Goal: Navigation & Orientation: Find specific page/section

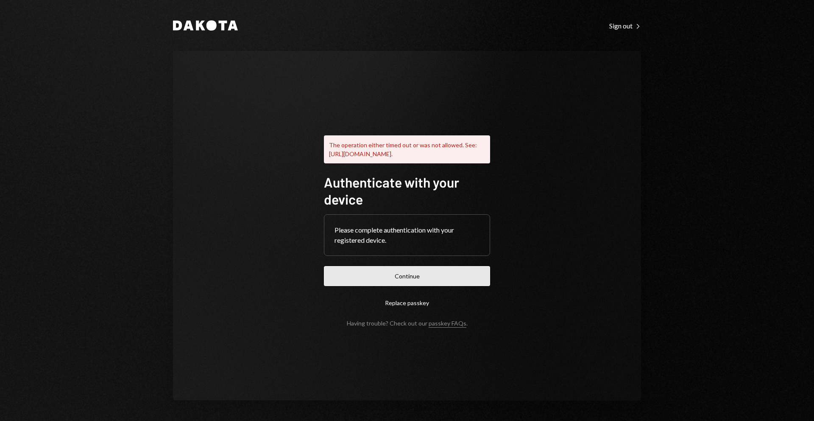
click at [358, 274] on button "Continue" at bounding box center [407, 276] width 166 height 20
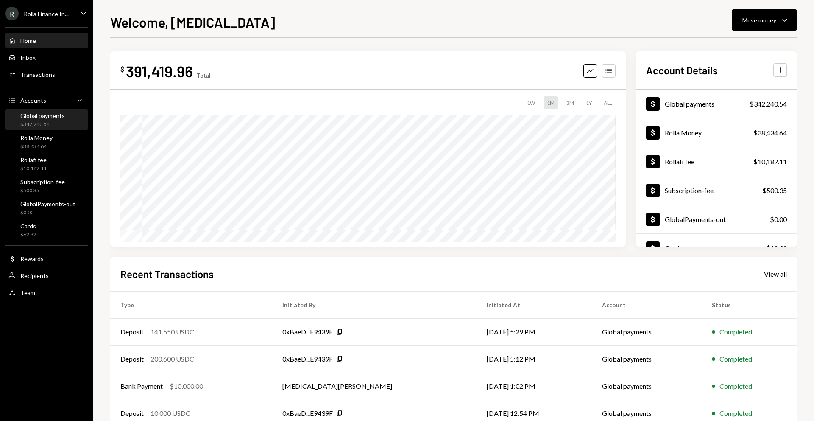
click at [27, 123] on div "$342,240.54" at bounding box center [42, 124] width 45 height 7
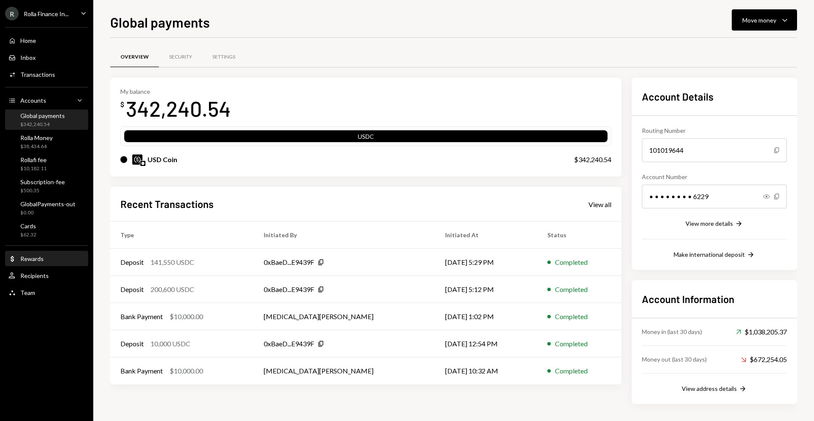
click at [30, 260] on div "Rewards" at bounding box center [31, 258] width 23 height 7
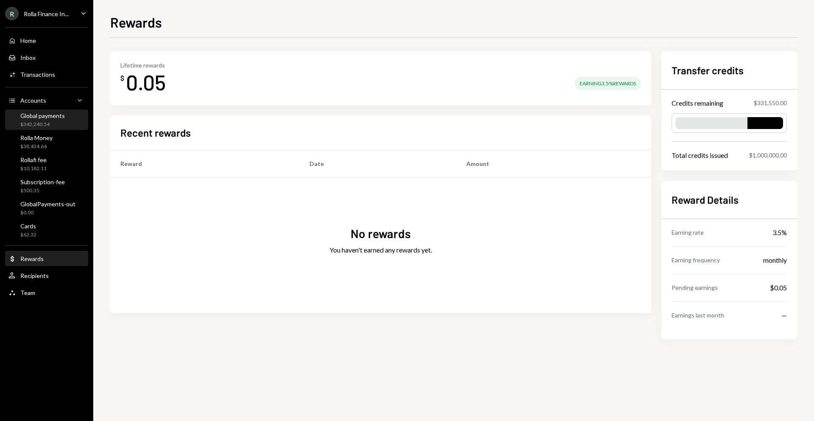
click at [29, 121] on div "$342,240.54" at bounding box center [42, 124] width 45 height 7
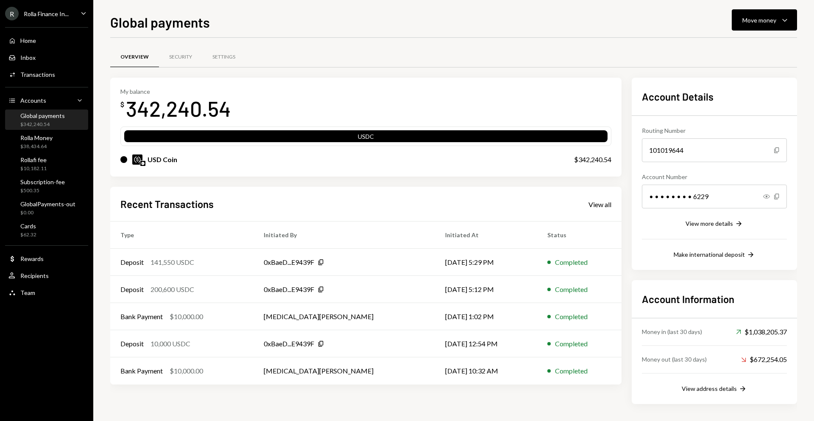
click at [60, 11] on div "Rolla Finance In..." at bounding box center [46, 13] width 45 height 7
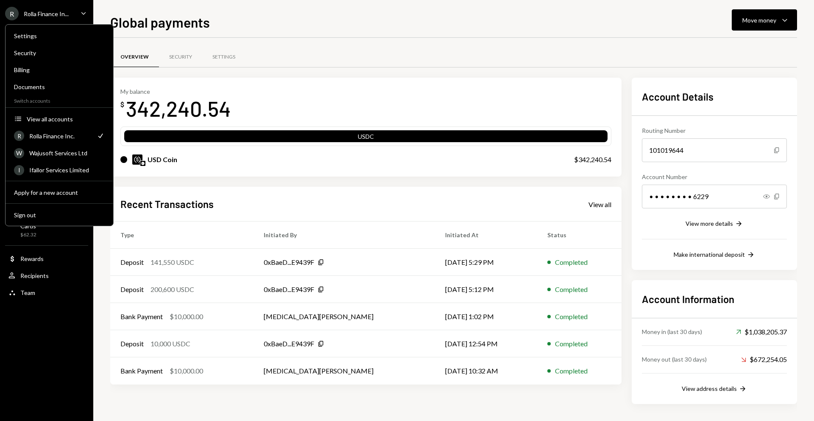
click at [366, 42] on div "Overview Security Settings My balance $ 342,240.54 USDC USD Coin $342,240.54 Re…" at bounding box center [453, 229] width 687 height 383
